Goal: Contribute content: Contribute content

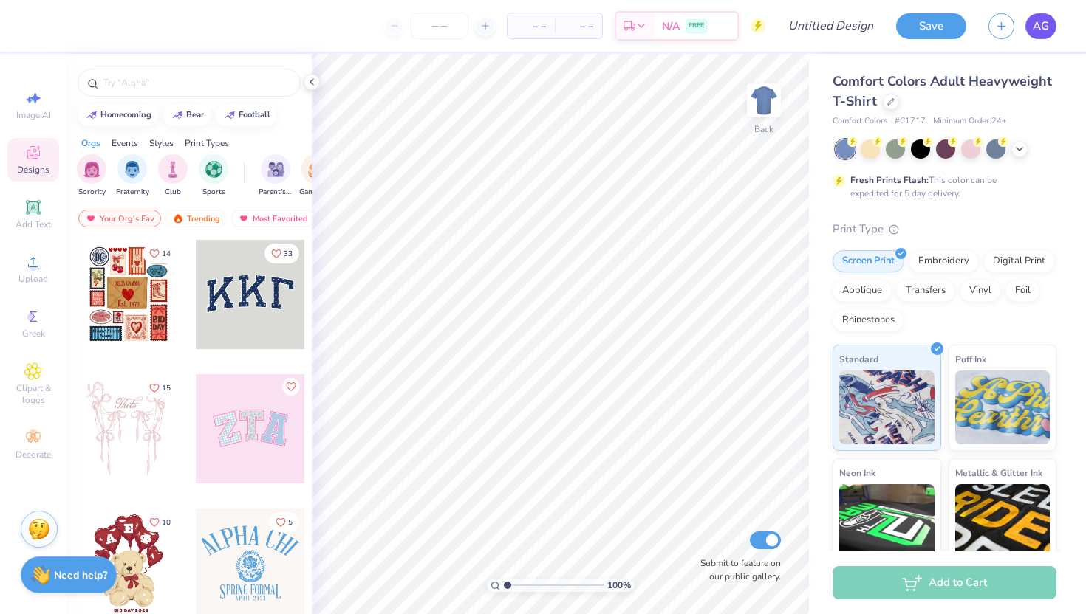
click at [1034, 28] on span "AG" at bounding box center [1040, 26] width 16 height 17
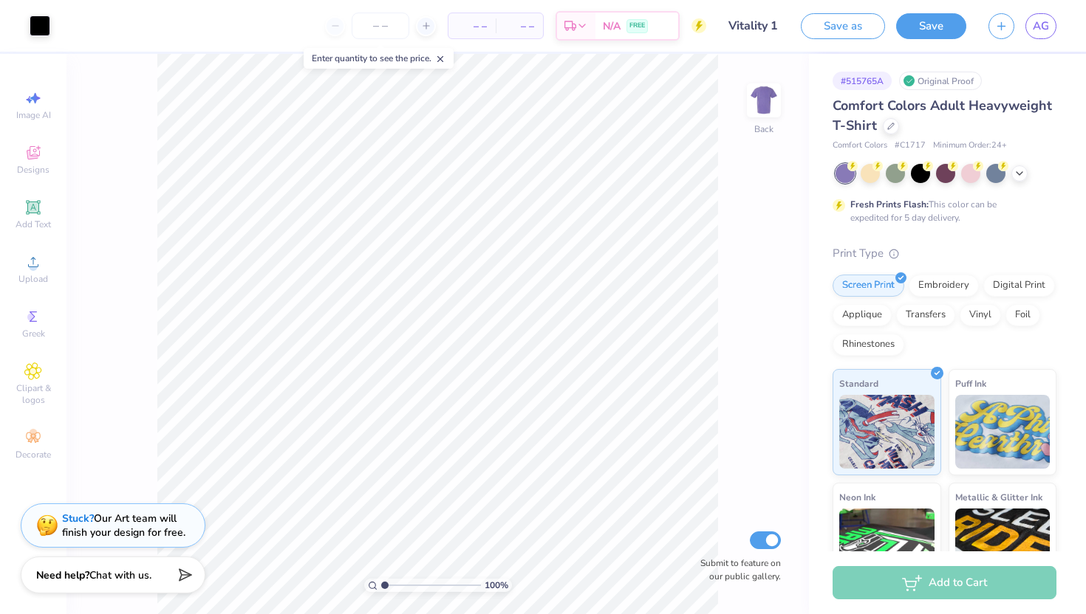
click at [1029, 176] on div at bounding box center [945, 173] width 221 height 19
click at [1024, 177] on icon at bounding box center [1019, 172] width 12 height 12
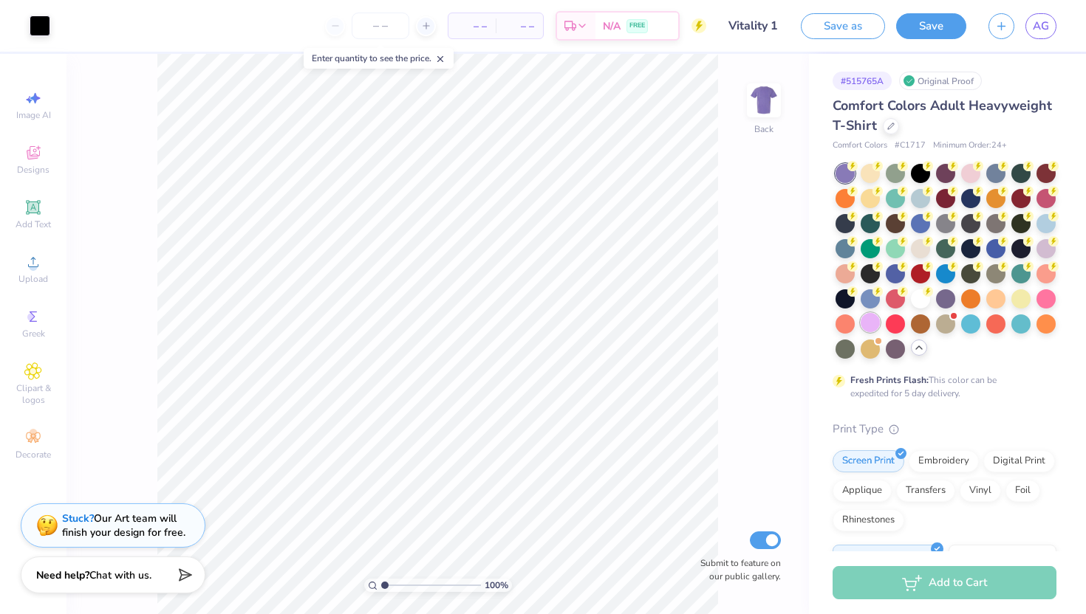
click at [871, 320] on div at bounding box center [869, 322] width 19 height 19
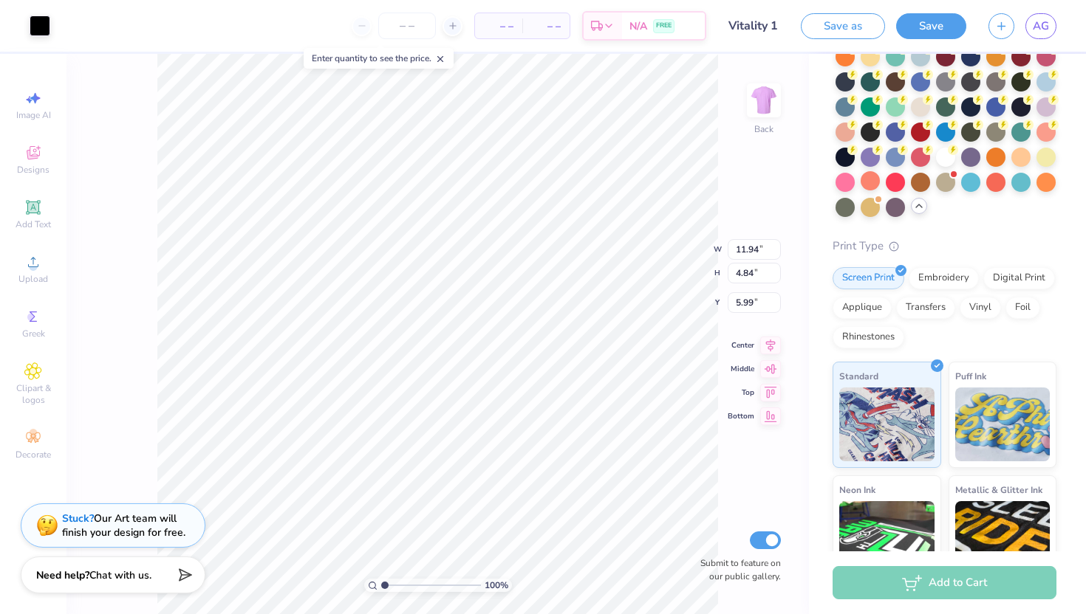
scroll to position [286, 0]
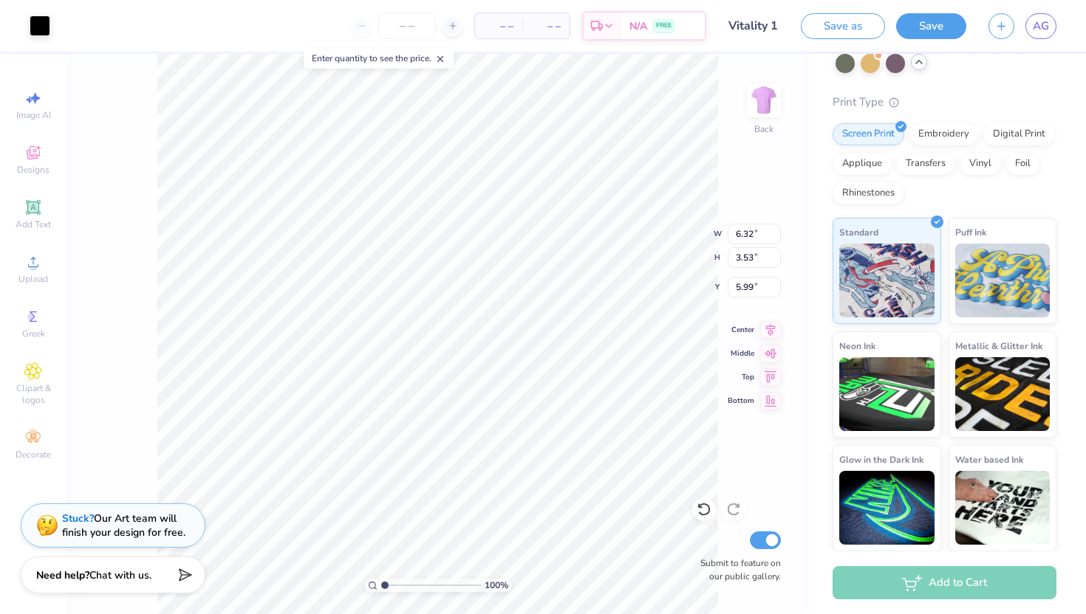
type input "3.54"
type input "4.24"
type input "6.20"
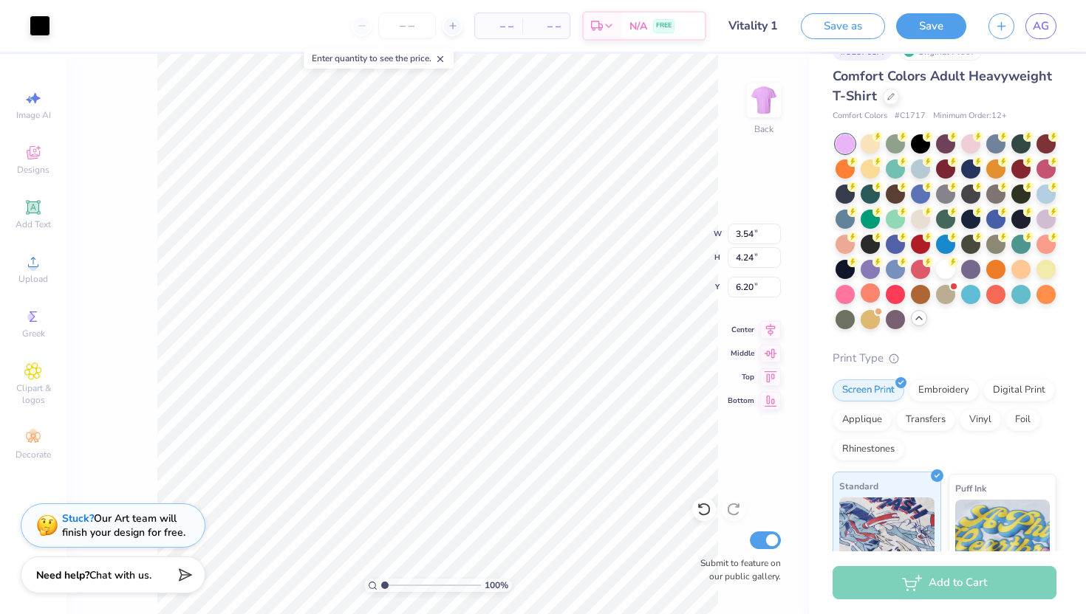
scroll to position [0, 0]
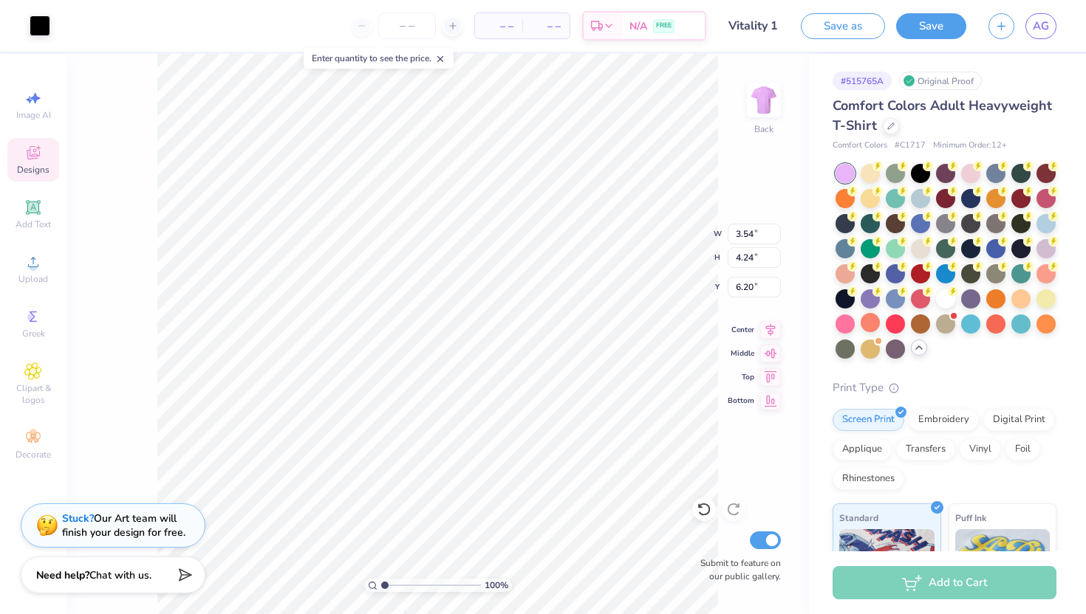
click at [52, 173] on div "Designs" at bounding box center [33, 160] width 52 height 44
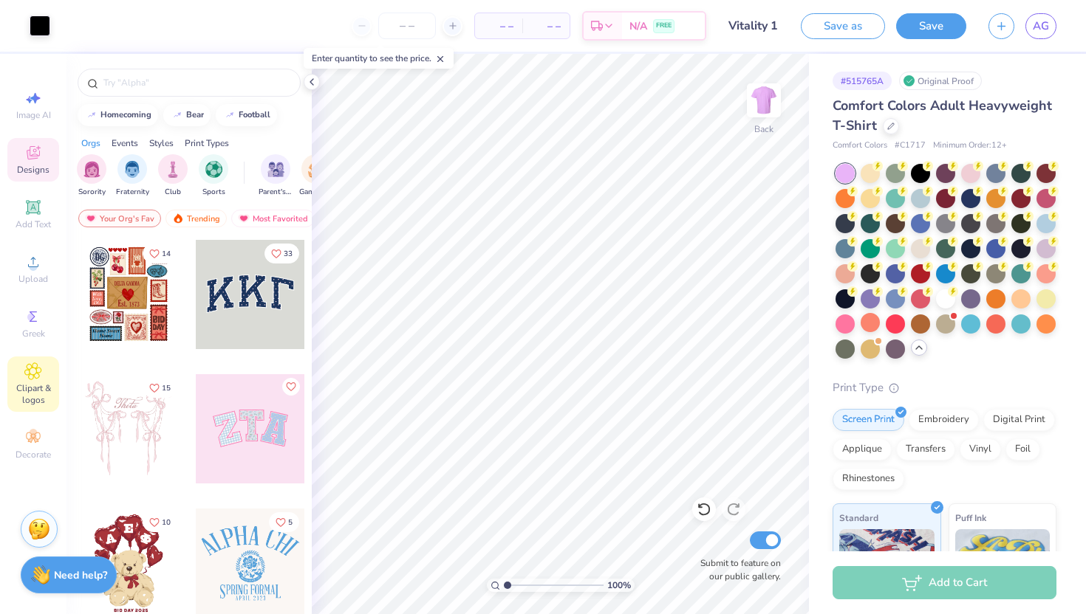
click at [43, 380] on div "Clipart & logos" at bounding box center [33, 384] width 52 height 55
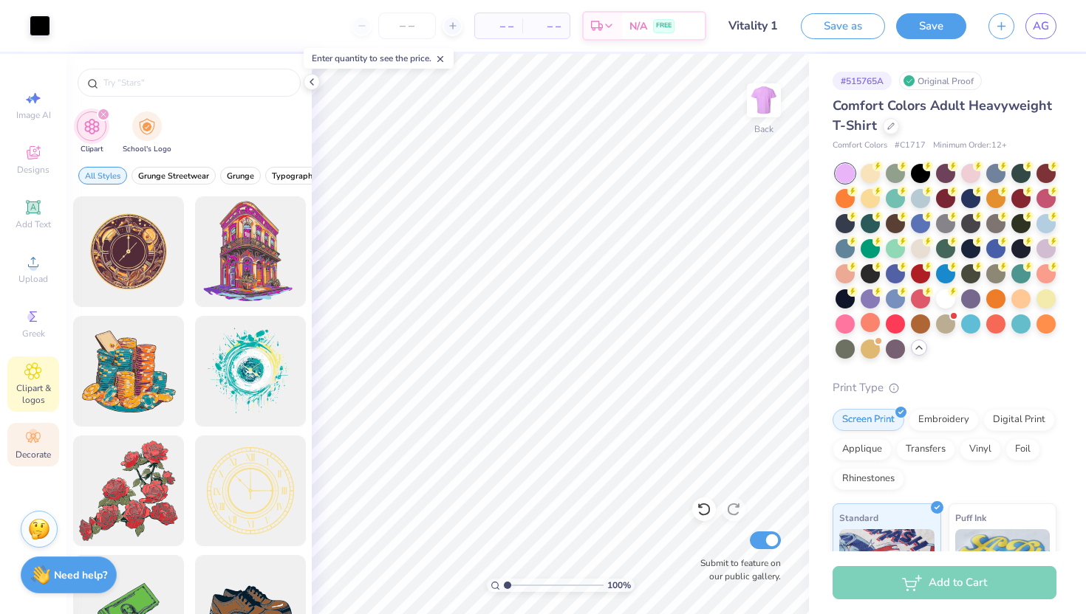
click at [49, 445] on div "Decorate" at bounding box center [33, 445] width 52 height 44
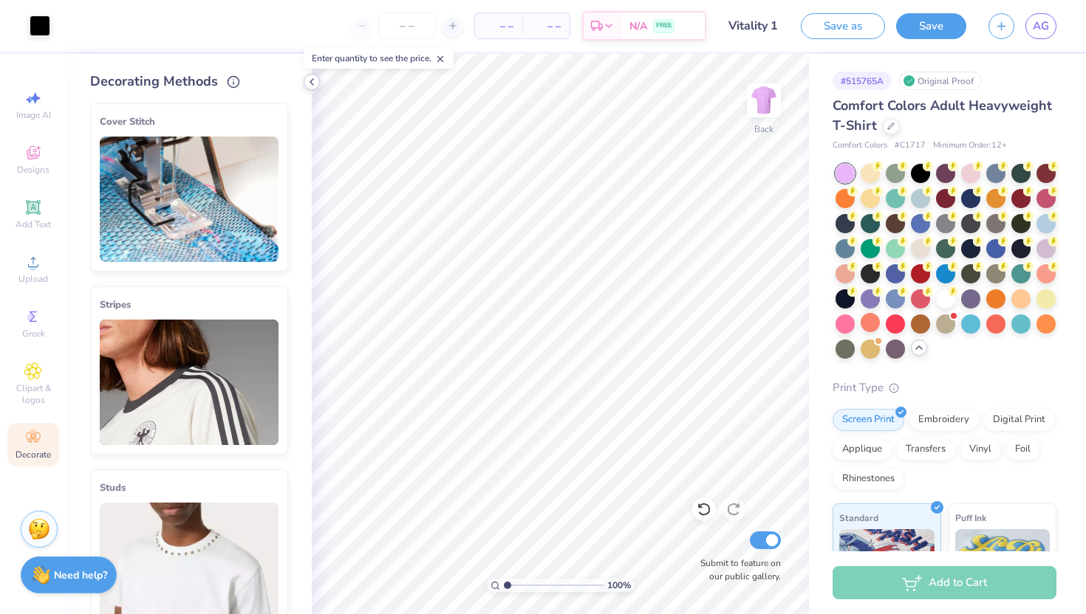
click at [315, 76] on icon at bounding box center [312, 82] width 12 height 12
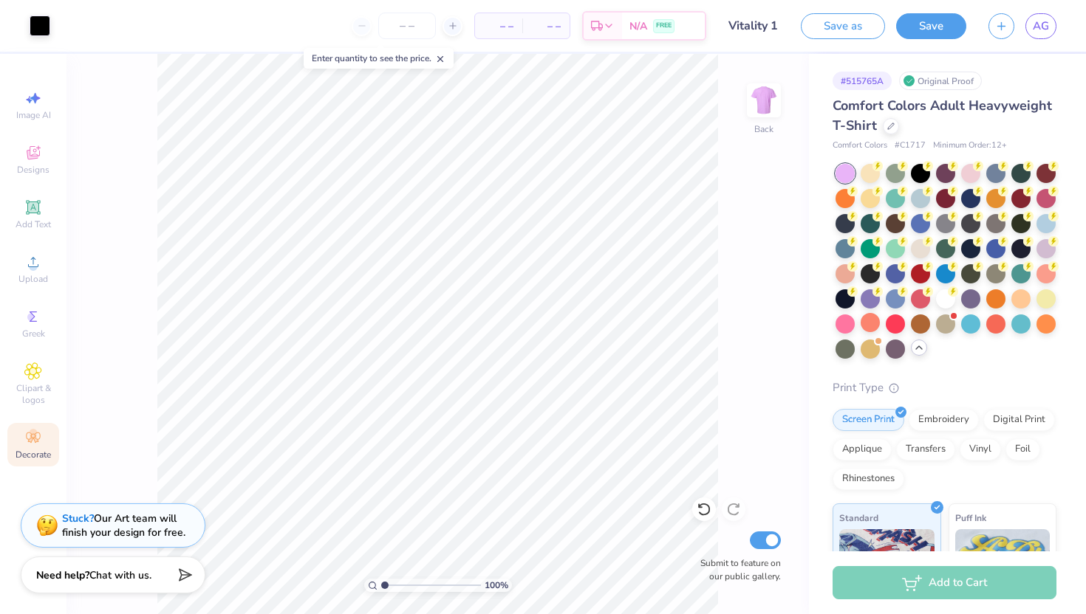
click at [354, 248] on div "100 % Back Submit to feature on our public gallery." at bounding box center [437, 334] width 742 height 560
click at [323, 253] on div "100 % Back Submit to feature on our public gallery." at bounding box center [437, 334] width 742 height 560
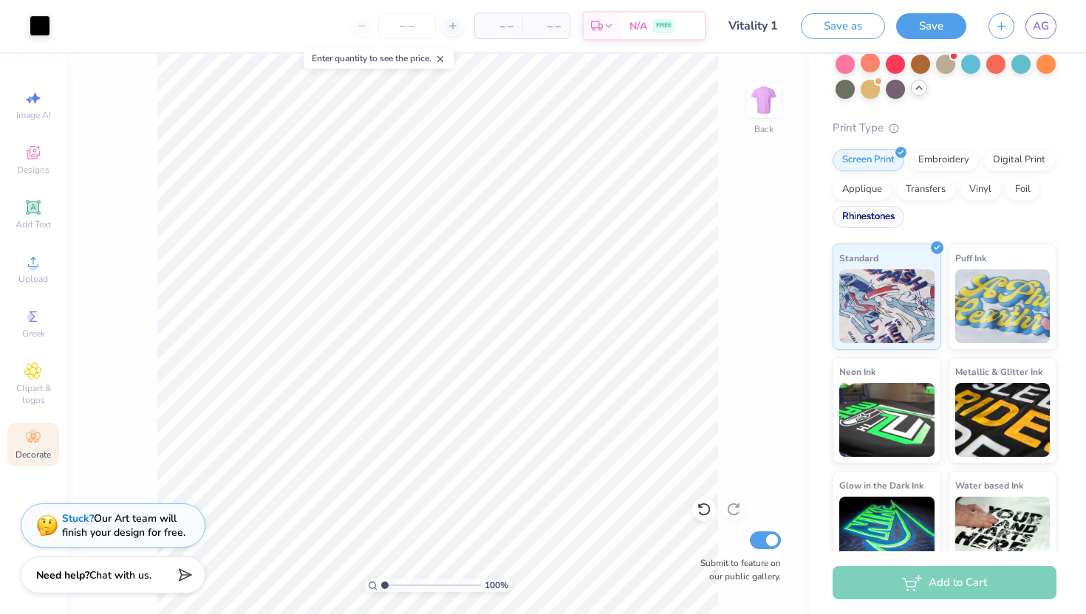
scroll to position [286, 0]
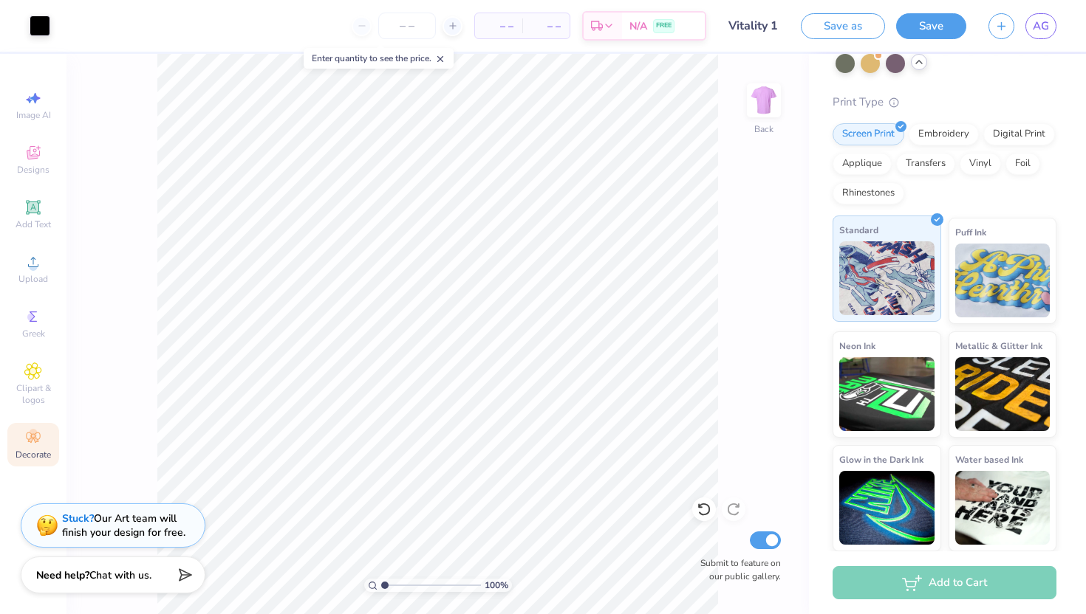
click at [874, 269] on img at bounding box center [886, 278] width 95 height 74
click at [993, 21] on button "button" at bounding box center [1001, 24] width 26 height 26
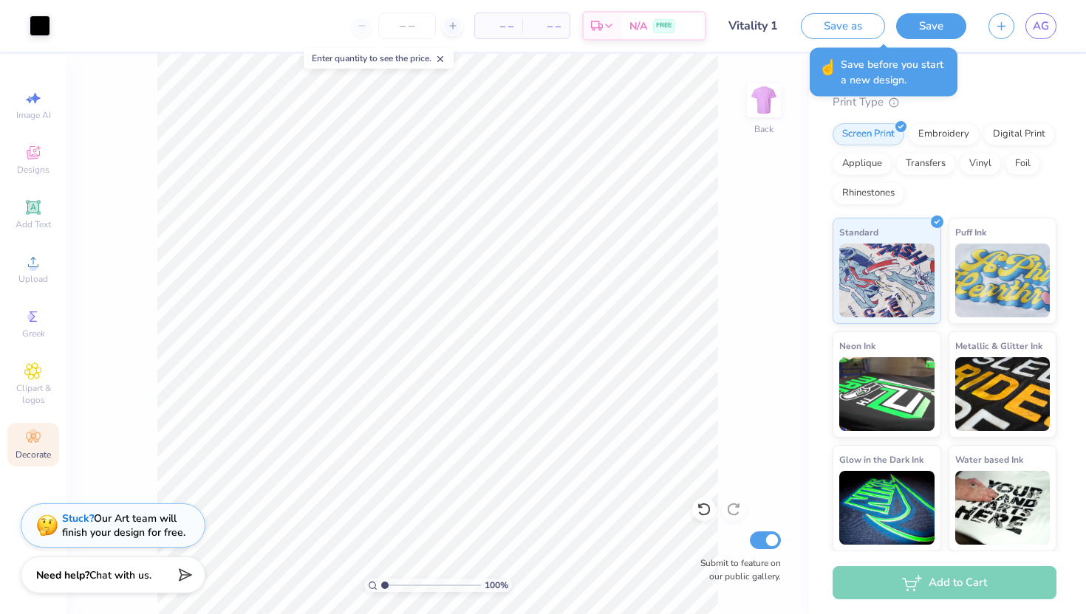
click at [967, 34] on div "Save as Save AG" at bounding box center [942, 26] width 285 height 52
click at [950, 34] on button "Save" at bounding box center [931, 24] width 70 height 26
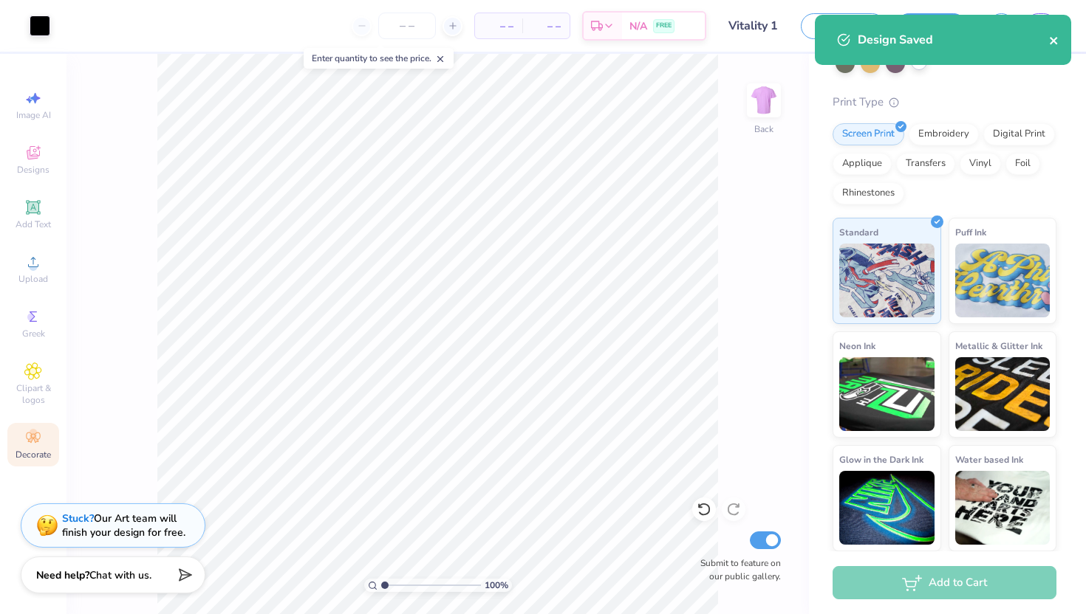
click at [1050, 38] on icon "close" at bounding box center [1052, 40] width 7 height 7
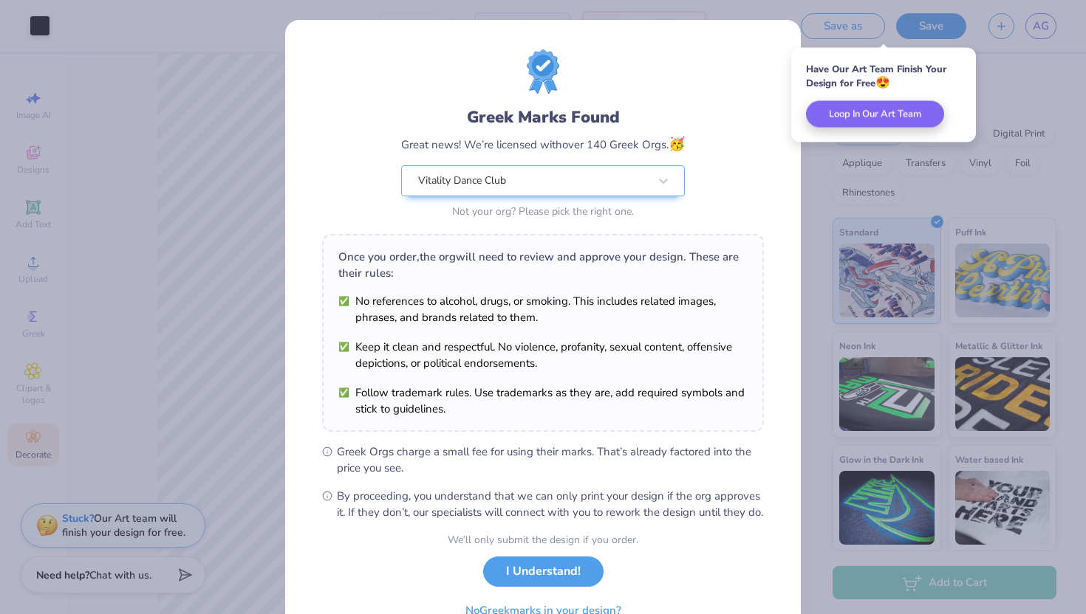
click at [579, 571] on div "We’ll only submit the design if you order. I Understand! No Greek marks in your…" at bounding box center [543, 578] width 191 height 93
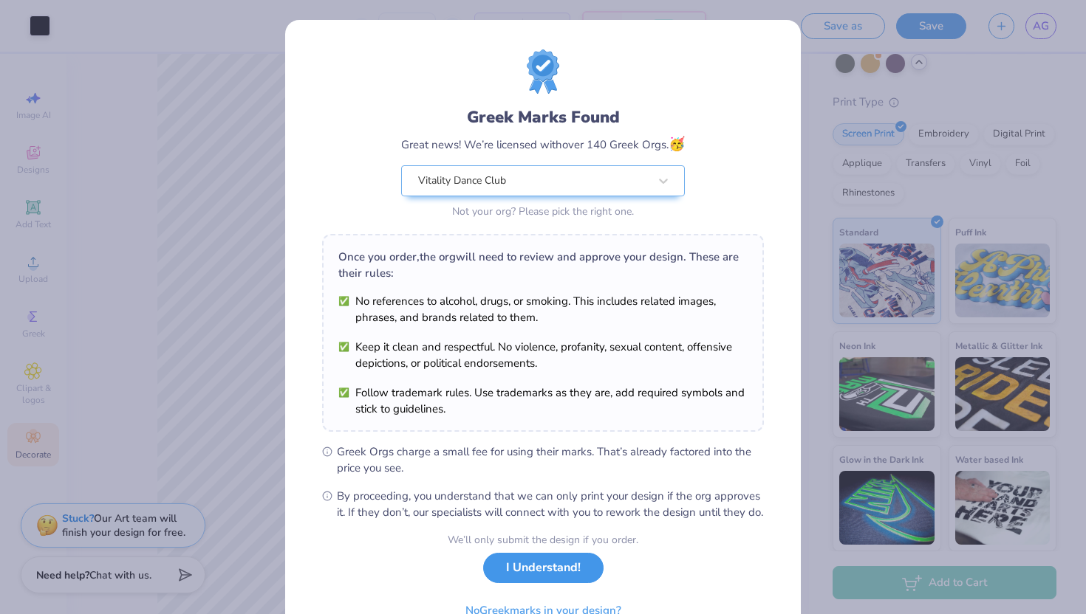
click at [572, 582] on button "I Understand!" at bounding box center [543, 568] width 120 height 30
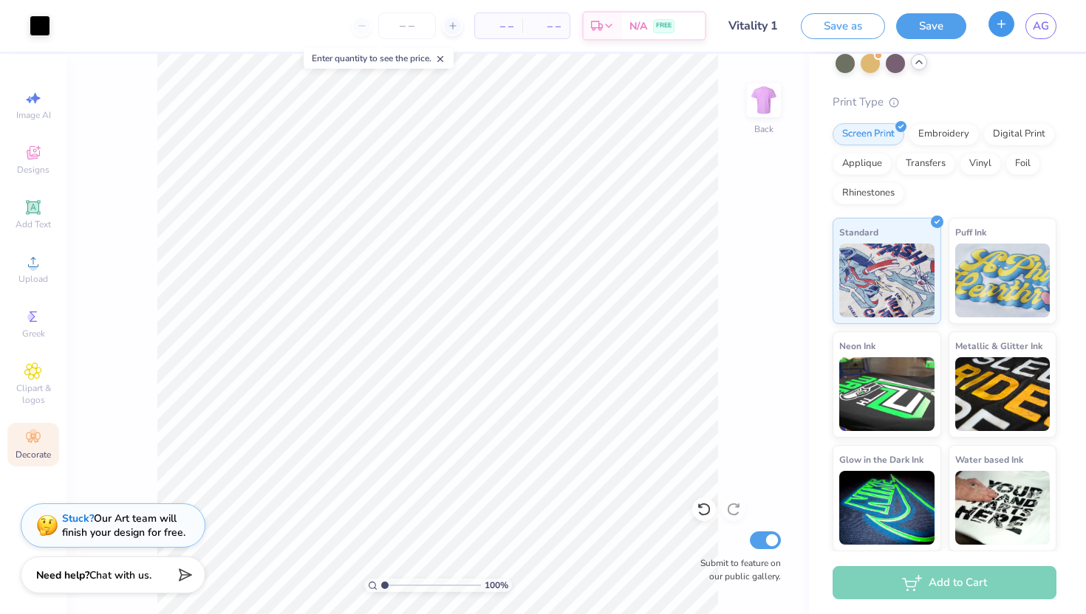
click at [993, 29] on button "button" at bounding box center [1001, 24] width 26 height 26
click at [993, 32] on button "button" at bounding box center [1001, 24] width 26 height 26
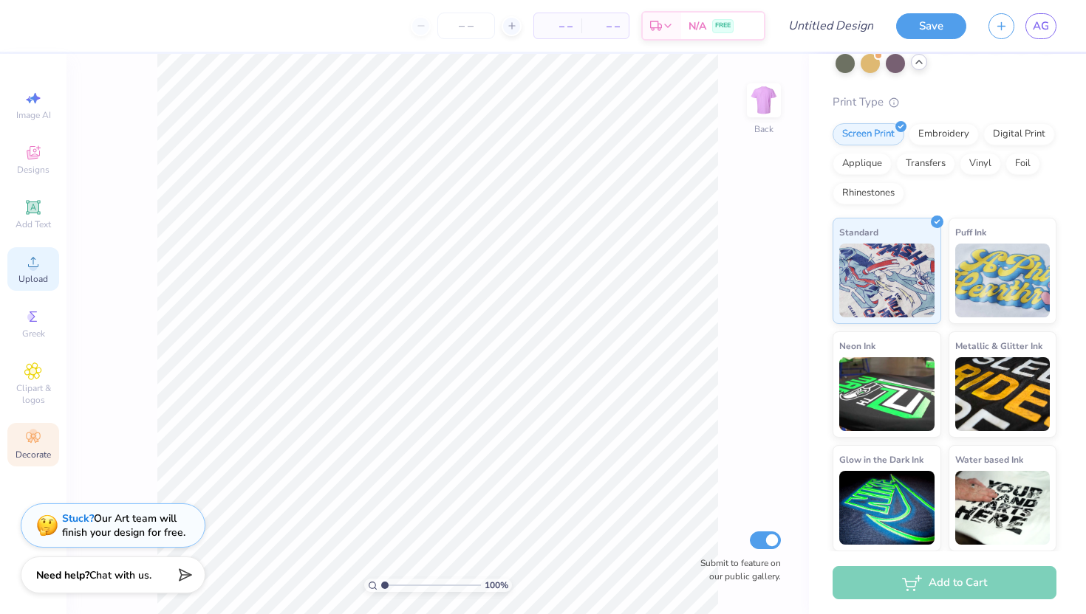
click at [35, 270] on circle at bounding box center [33, 267] width 8 height 8
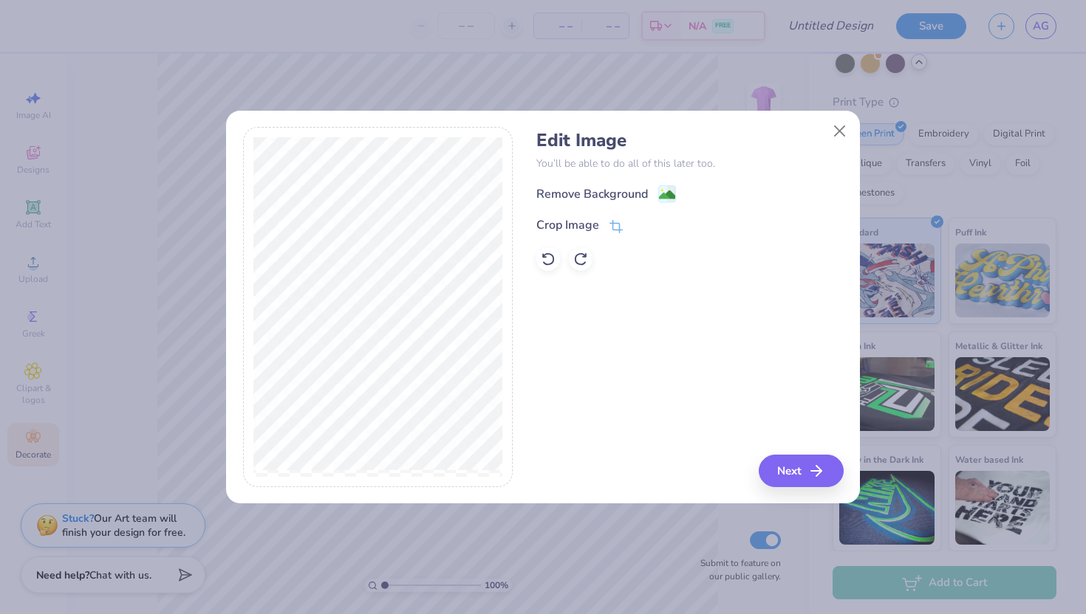
click at [614, 406] on div "Edit Image You’ll be able to do all of this later too. Remove Background Crop I…" at bounding box center [689, 307] width 306 height 360
click at [803, 473] on button "Next" at bounding box center [803, 471] width 85 height 32
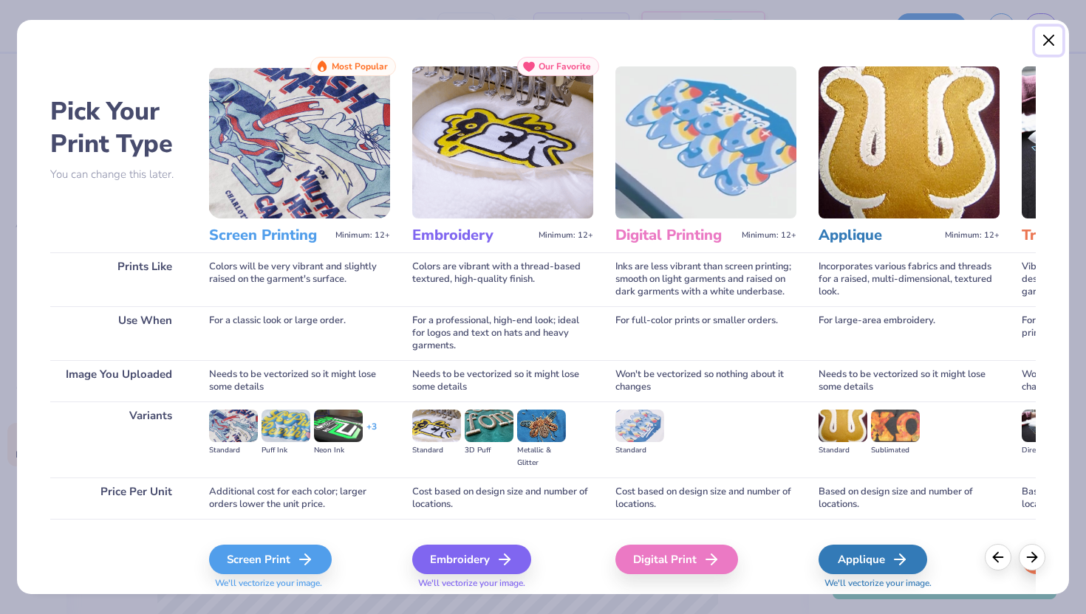
click at [1046, 41] on button "Close" at bounding box center [1049, 41] width 28 height 28
